Goal: Task Accomplishment & Management: Use online tool/utility

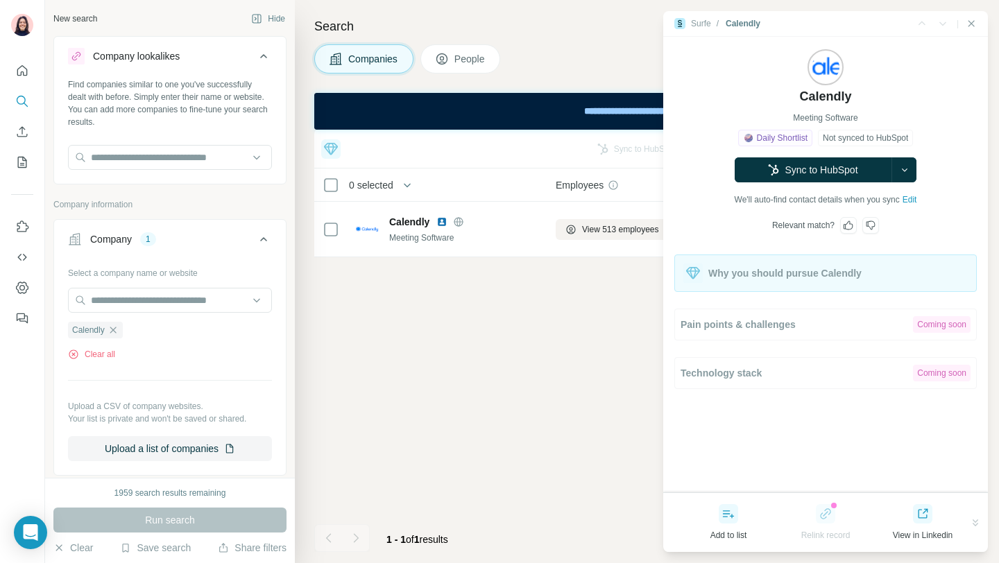
scroll to position [0, 227]
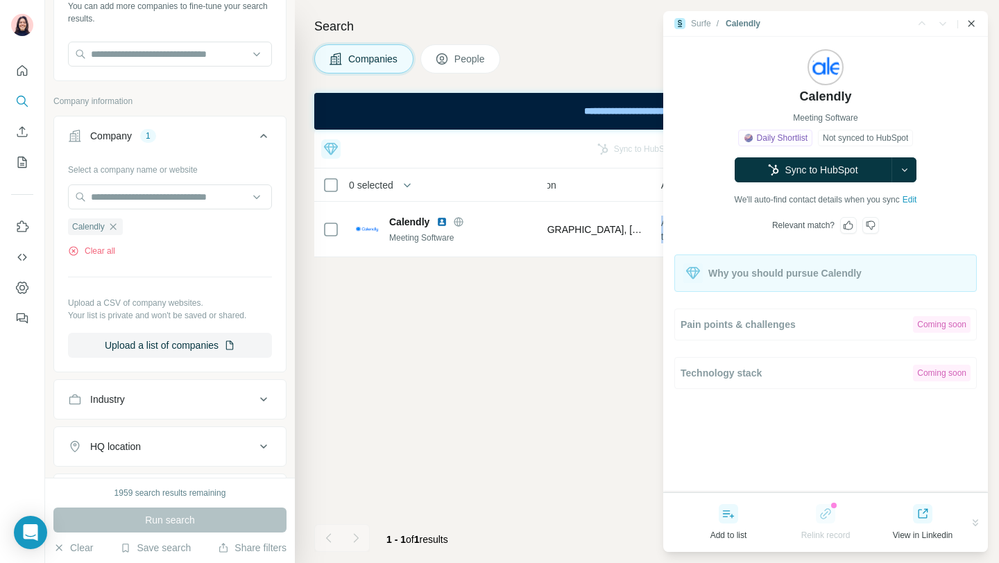
click at [970, 25] on icon "Close side panel" at bounding box center [970, 23] width 11 height 11
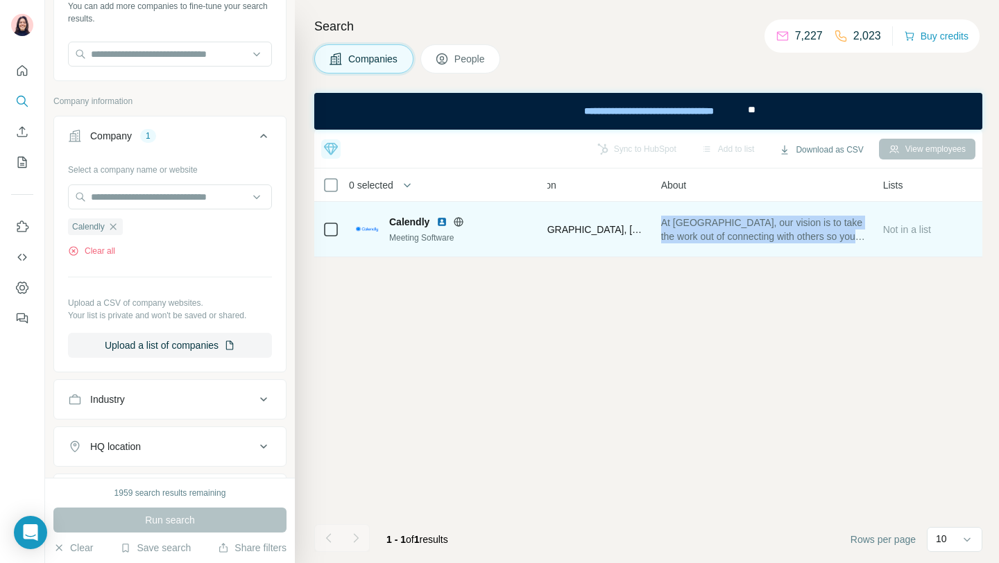
click at [544, 244] on td "Calendly Meeting Software" at bounding box center [447, 229] width 200 height 55
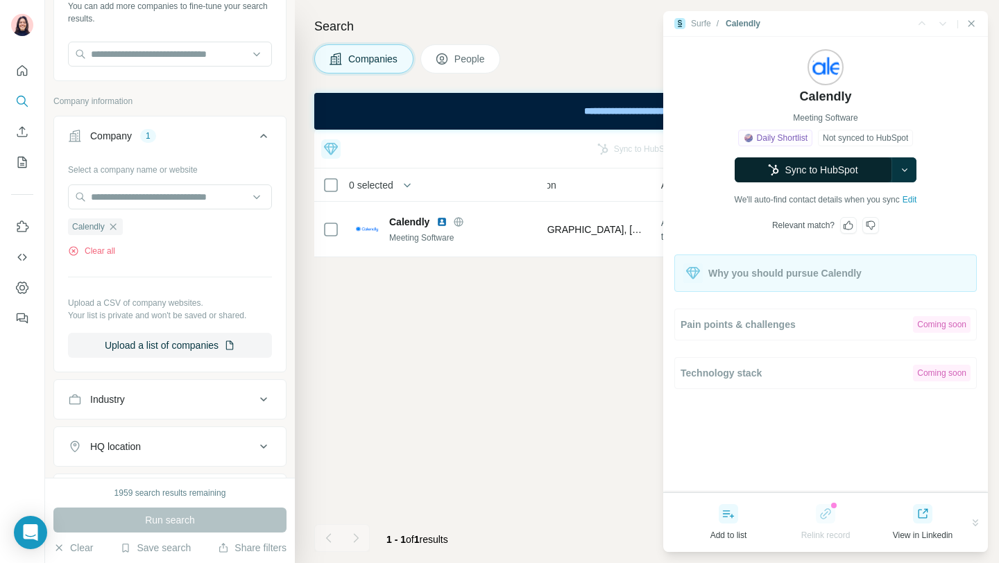
click at [815, 175] on button "Sync to HubSpot" at bounding box center [812, 169] width 157 height 25
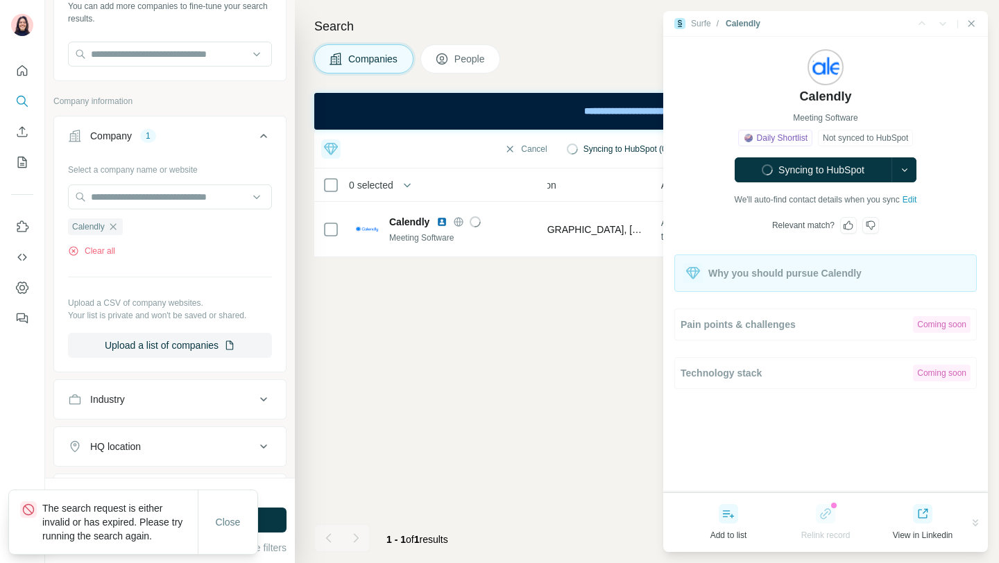
click at [970, 25] on icon "Close side panel" at bounding box center [970, 23] width 11 height 11
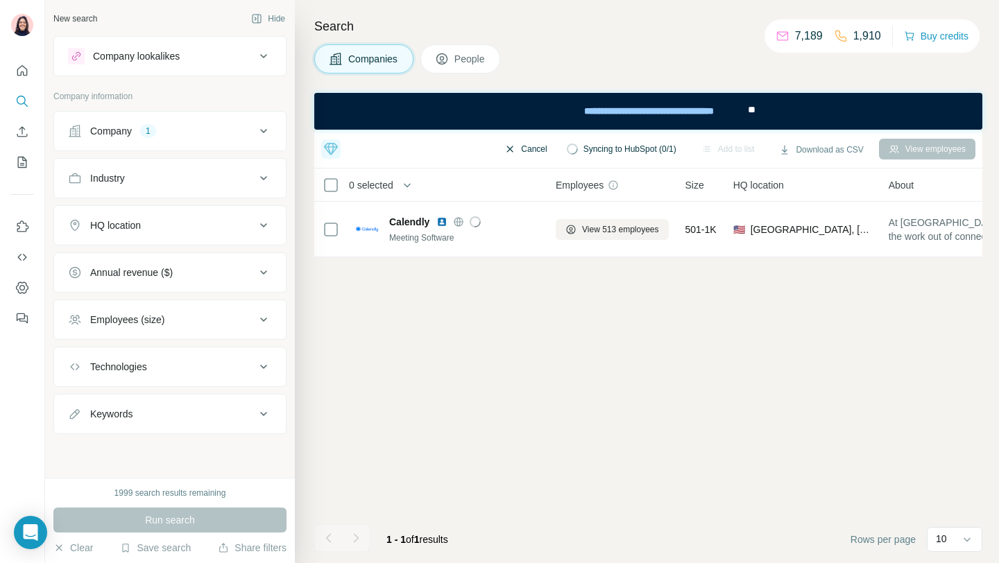
click at [499, 149] on button "Cancel" at bounding box center [526, 149] width 62 height 21
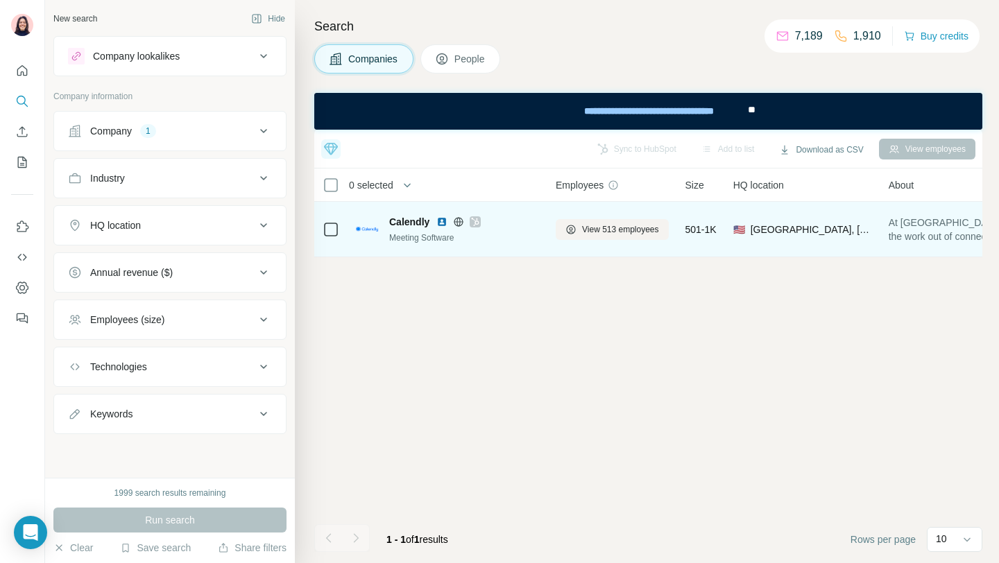
click at [431, 235] on div "Meeting Software" at bounding box center [464, 238] width 150 height 12
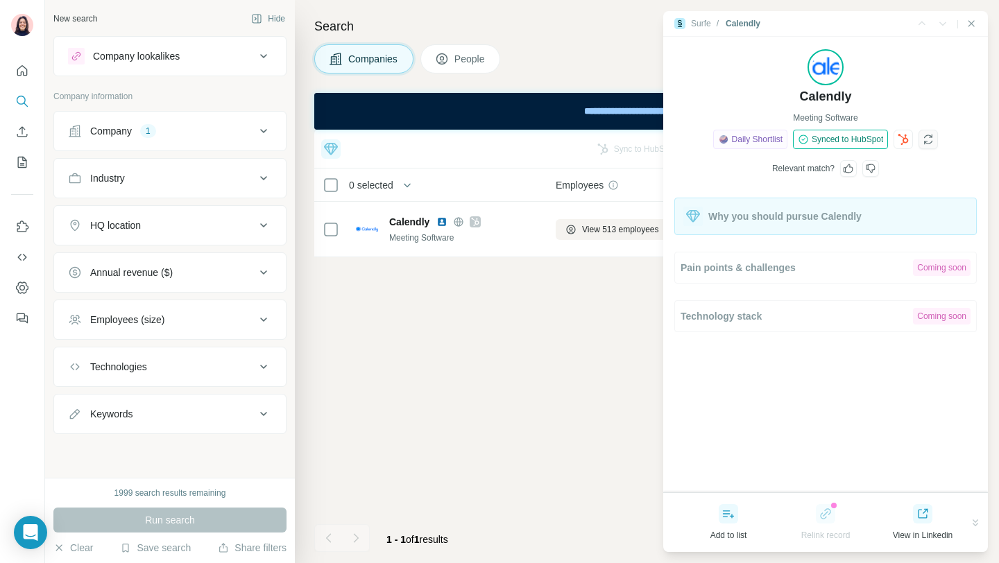
click at [934, 141] on icon "button" at bounding box center [928, 139] width 12 height 14
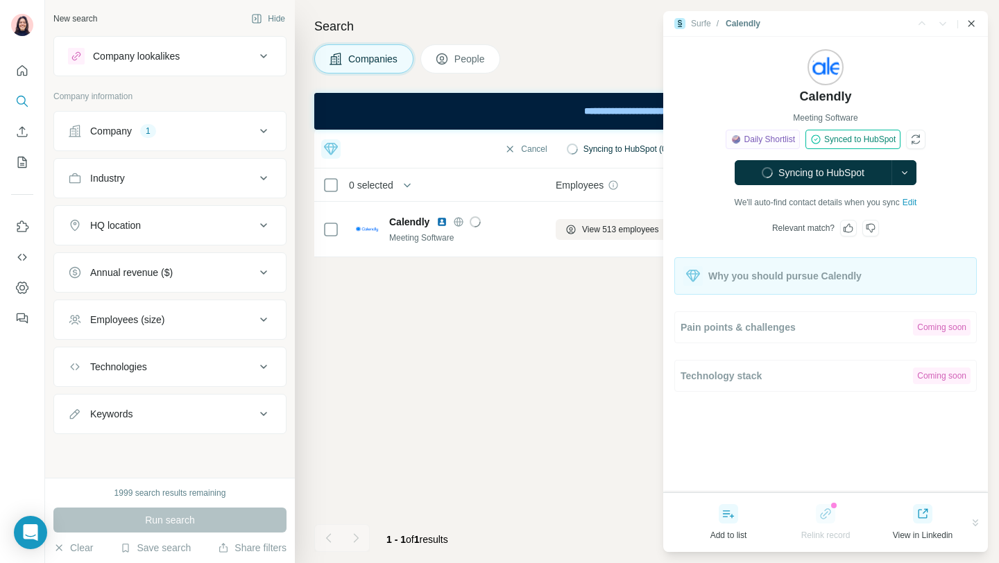
click at [972, 24] on icon "Close side panel" at bounding box center [970, 23] width 11 height 11
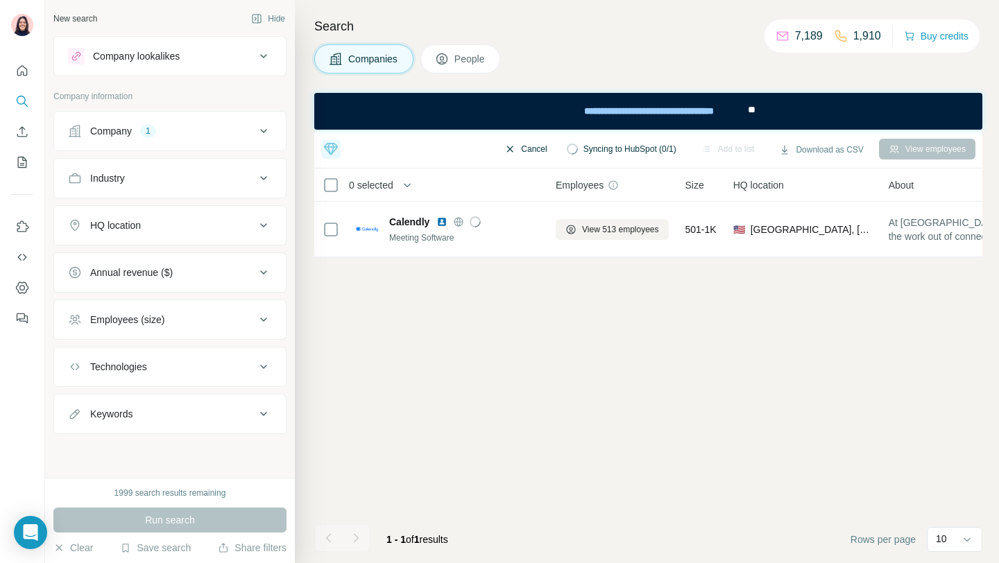
click at [521, 150] on button "Cancel" at bounding box center [526, 149] width 62 height 21
